Goal: Task Accomplishment & Management: Manage account settings

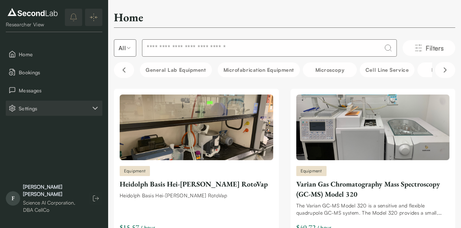
click at [47, 109] on span "Settings" at bounding box center [55, 108] width 72 height 8
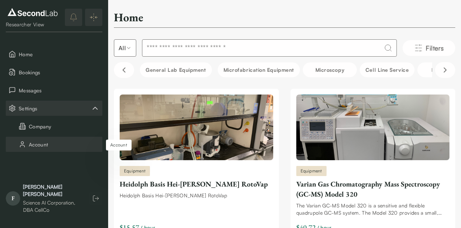
click at [46, 137] on button "Account" at bounding box center [54, 144] width 97 height 15
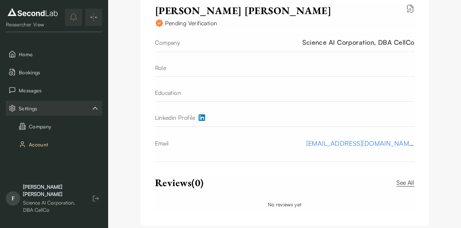
scroll to position [183, 0]
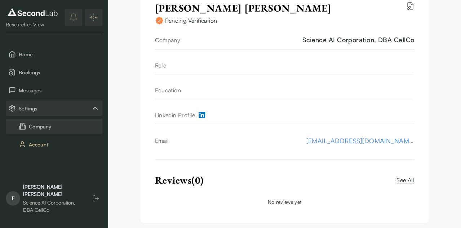
click at [59, 131] on button "Company" at bounding box center [54, 126] width 97 height 15
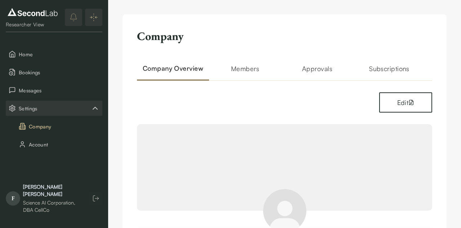
click at [250, 73] on h2 "Members" at bounding box center [245, 71] width 72 height 17
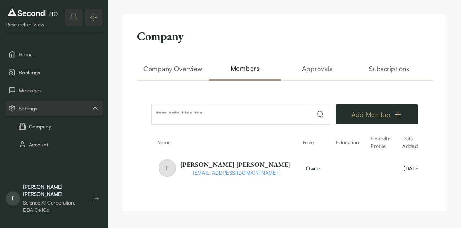
click at [379, 119] on button "Add Member" at bounding box center [377, 114] width 82 height 20
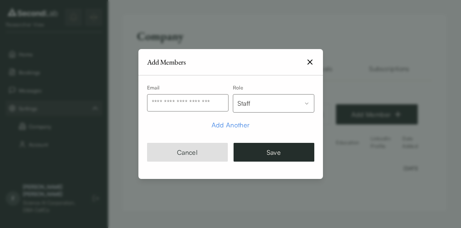
click at [273, 106] on body "SKIP TO CONTENT Researcher View Home Bookings Messages Settings Company Account…" at bounding box center [230, 113] width 461 height 226
click at [263, 76] on body "SKIP TO CONTENT Researcher View Home Bookings Messages Settings Company Account…" at bounding box center [230, 113] width 461 height 226
click at [309, 64] on icon "button" at bounding box center [309, 62] width 9 height 9
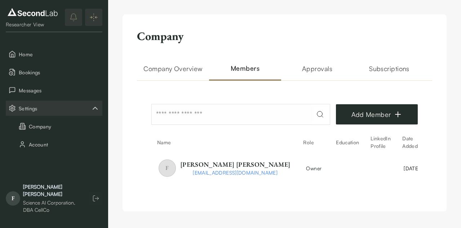
click at [305, 71] on h2 "Approvals" at bounding box center [317, 71] width 72 height 17
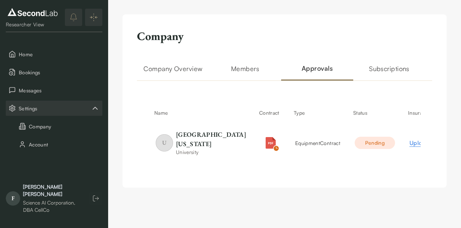
click at [382, 72] on h2 "Subscriptions" at bounding box center [389, 71] width 72 height 17
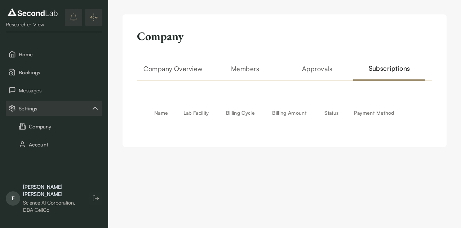
click at [247, 69] on h2 "Members" at bounding box center [245, 71] width 72 height 17
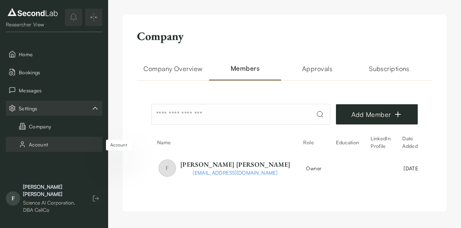
click at [48, 146] on button "Account" at bounding box center [54, 144] width 97 height 15
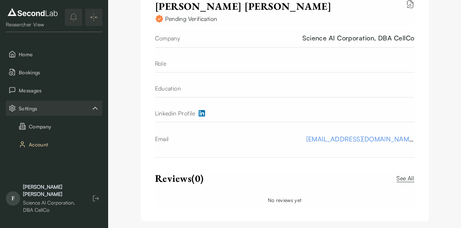
scroll to position [192, 0]
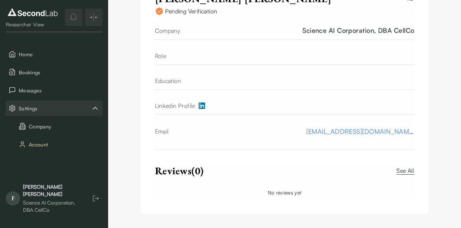
click at [338, 31] on div "Science AI Corporation, DBA CellCo" at bounding box center [358, 31] width 112 height 10
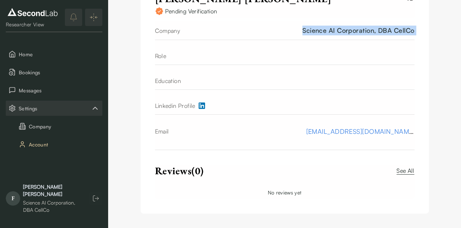
click at [338, 31] on div "Science AI Corporation, DBA CellCo" at bounding box center [358, 31] width 112 height 10
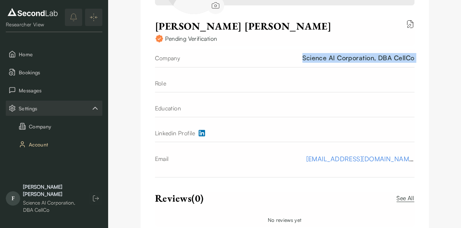
scroll to position [165, 0]
click at [41, 122] on button "Company" at bounding box center [54, 126] width 97 height 15
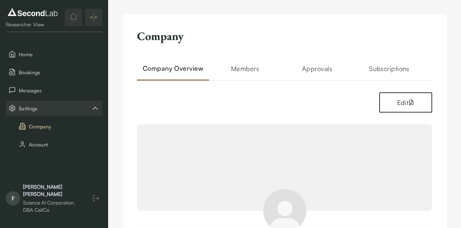
click at [94, 202] on icon "button" at bounding box center [95, 198] width 7 height 7
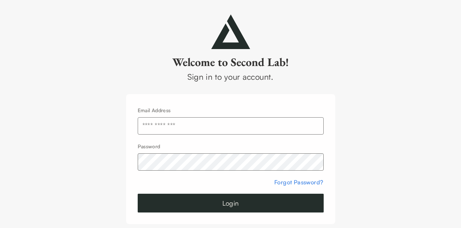
scroll to position [16, 0]
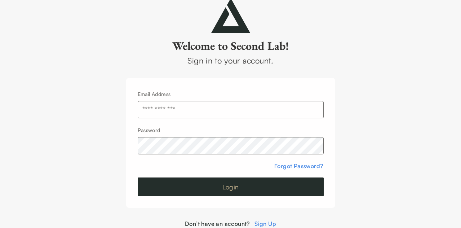
type input "**********"
click at [211, 182] on button "Login" at bounding box center [231, 186] width 186 height 19
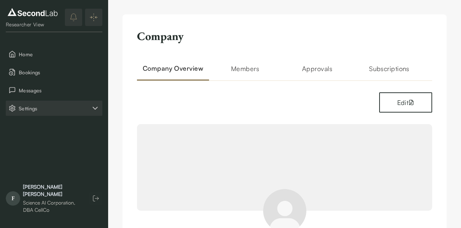
click at [43, 106] on span "Settings" at bounding box center [55, 108] width 72 height 8
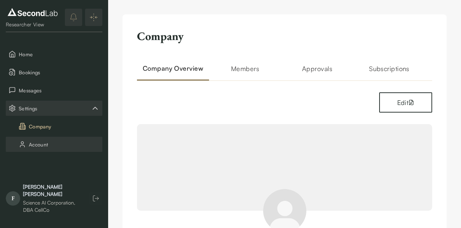
click at [41, 144] on button "Account" at bounding box center [54, 144] width 97 height 15
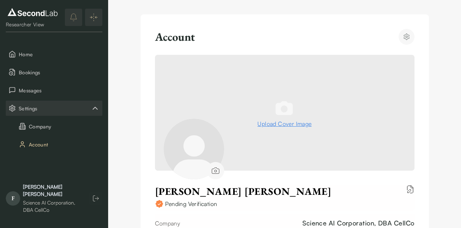
click at [407, 36] on icon "Account settings" at bounding box center [406, 36] width 7 height 7
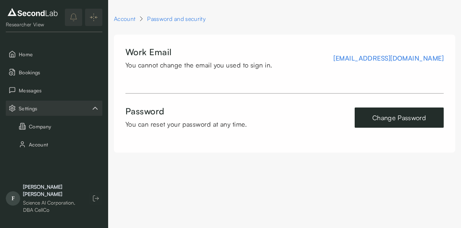
click at [403, 122] on button "Change Password" at bounding box center [398, 117] width 89 height 20
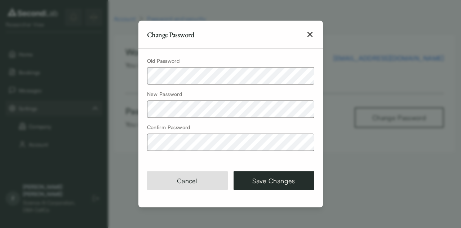
click at [111, 141] on body "SKIP TO CONTENT Researcher View Home Bookings Messages Settings Company Account…" at bounding box center [230, 83] width 461 height 167
click at [267, 181] on button "Save Changes" at bounding box center [273, 180] width 81 height 19
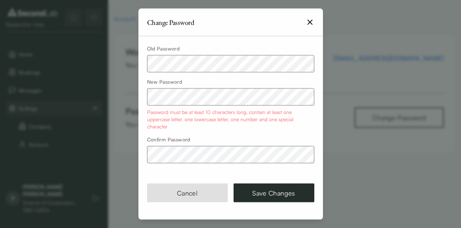
click at [85, 54] on body "SKIP TO CONTENT Researcher View Home Bookings Messages Settings Company Account…" at bounding box center [230, 83] width 461 height 167
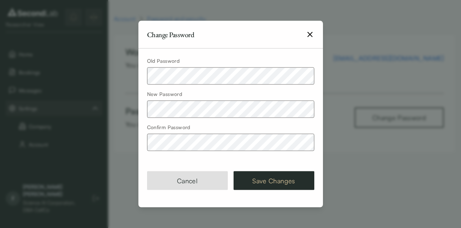
click at [274, 179] on button "Save Changes" at bounding box center [273, 180] width 81 height 19
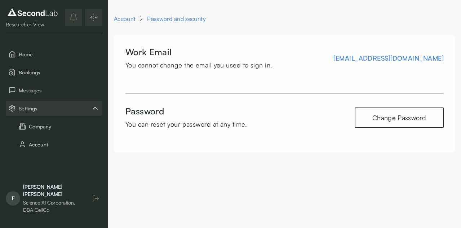
click at [96, 202] on icon "button" at bounding box center [95, 198] width 7 height 7
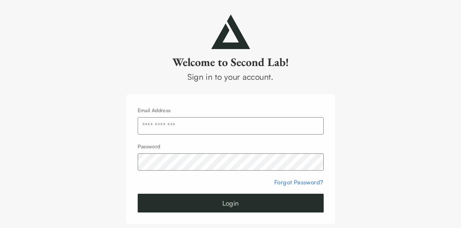
type input "**********"
click at [105, 164] on div "**********" at bounding box center [230, 128] width 461 height 229
click at [154, 198] on button "Login" at bounding box center [231, 202] width 186 height 19
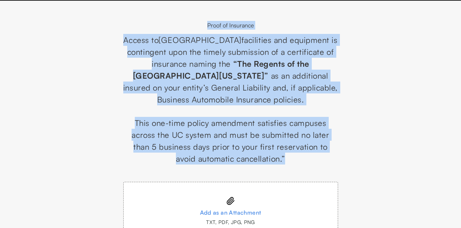
click at [130, 35] on p "Access to [GEOGRAPHIC_DATA] facilities and equipment is contingent upon the tim…" at bounding box center [230, 69] width 215 height 71
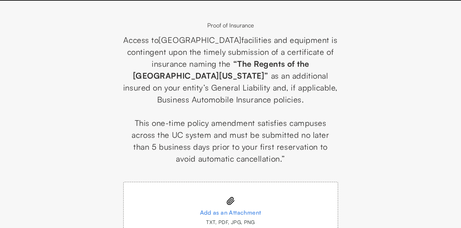
scroll to position [27, 0]
